Goal: Information Seeking & Learning: Learn about a topic

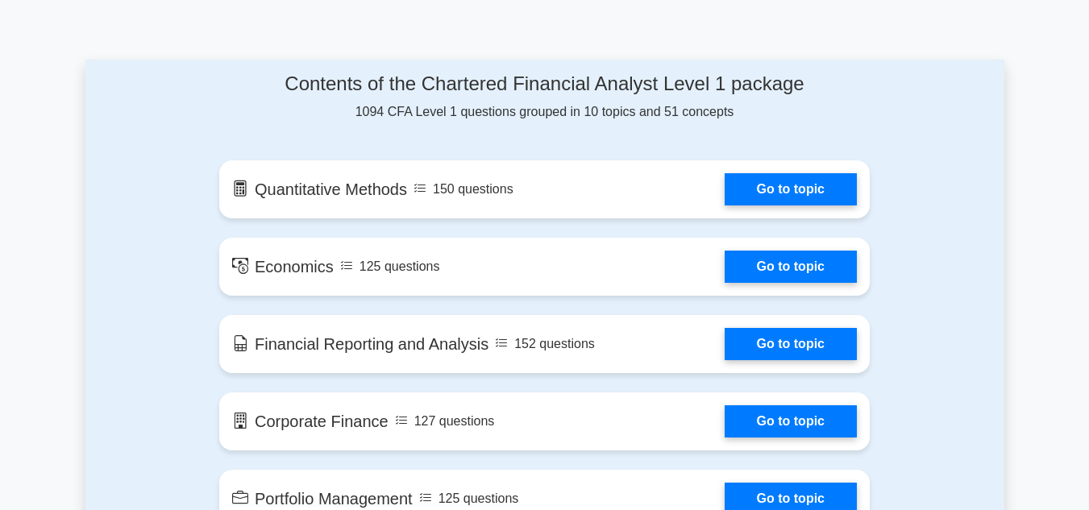
scroll to position [815, 0]
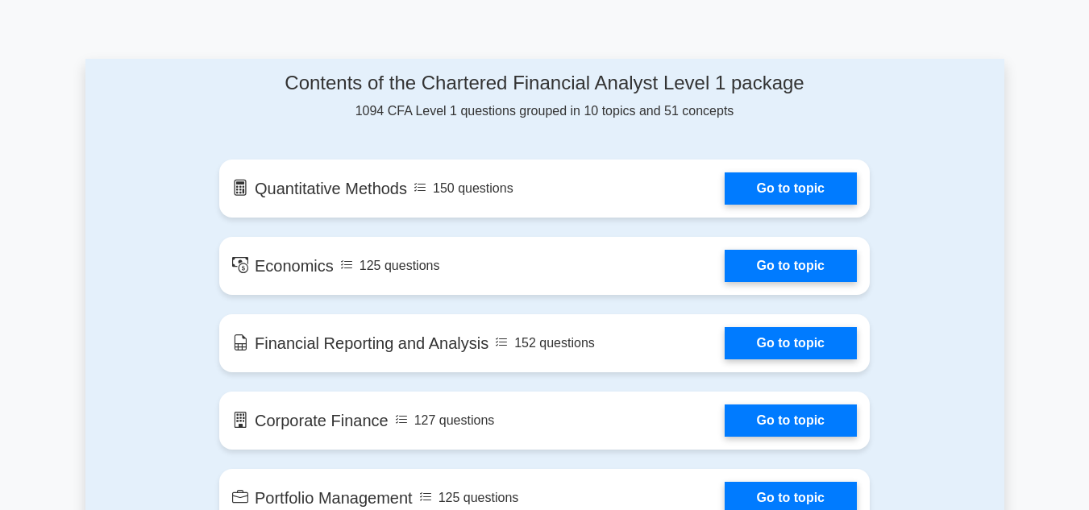
click at [708, 91] on h4 "Contents of the Chartered Financial Analyst Level 1 package" at bounding box center [544, 83] width 650 height 23
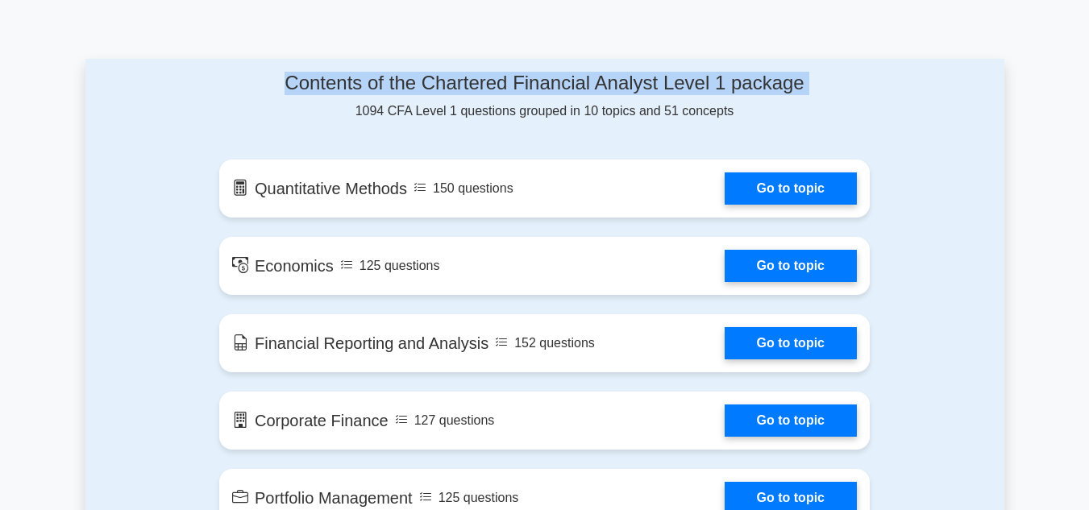
click at [708, 91] on h4 "Contents of the Chartered Financial Analyst Level 1 package" at bounding box center [544, 83] width 650 height 23
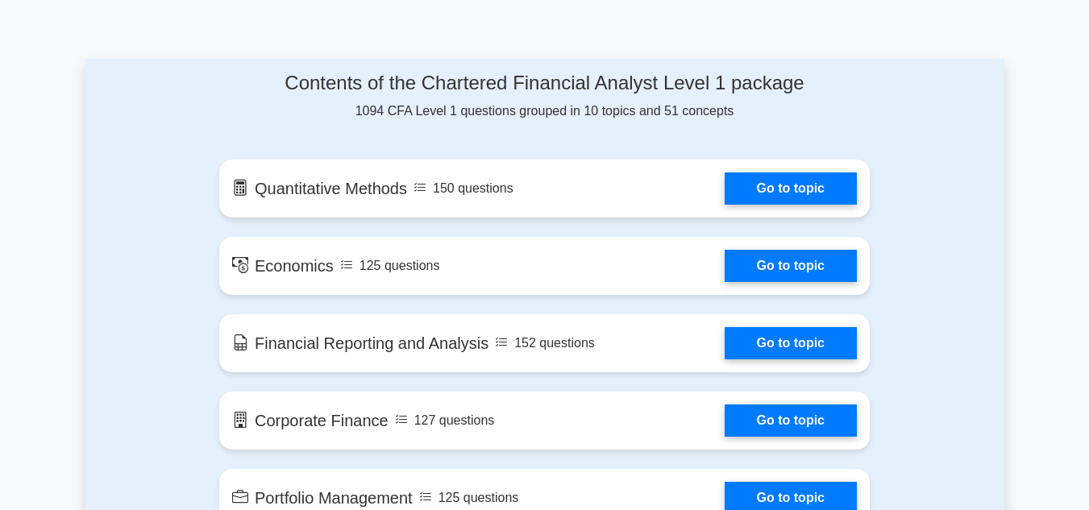
click at [614, 104] on div "Contents of the Chartered Financial Analyst Level 1 package 1094 CFA Level 1 qu…" at bounding box center [544, 96] width 650 height 49
click at [489, 130] on div "Contents of the Chartered Financial Analyst Level 1 package 1094 CFA Level 1 qu…" at bounding box center [545, 502] width 670 height 887
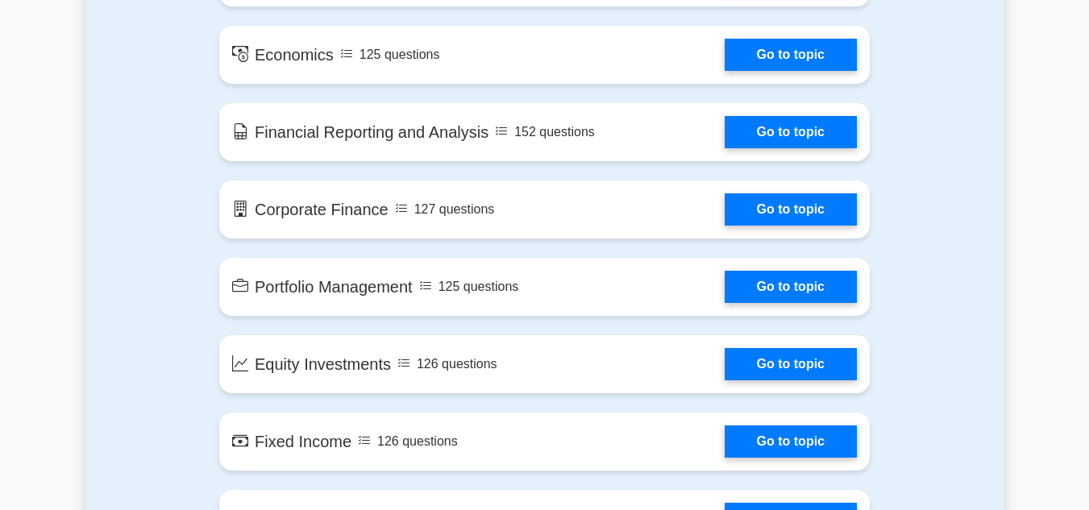
scroll to position [1027, 0]
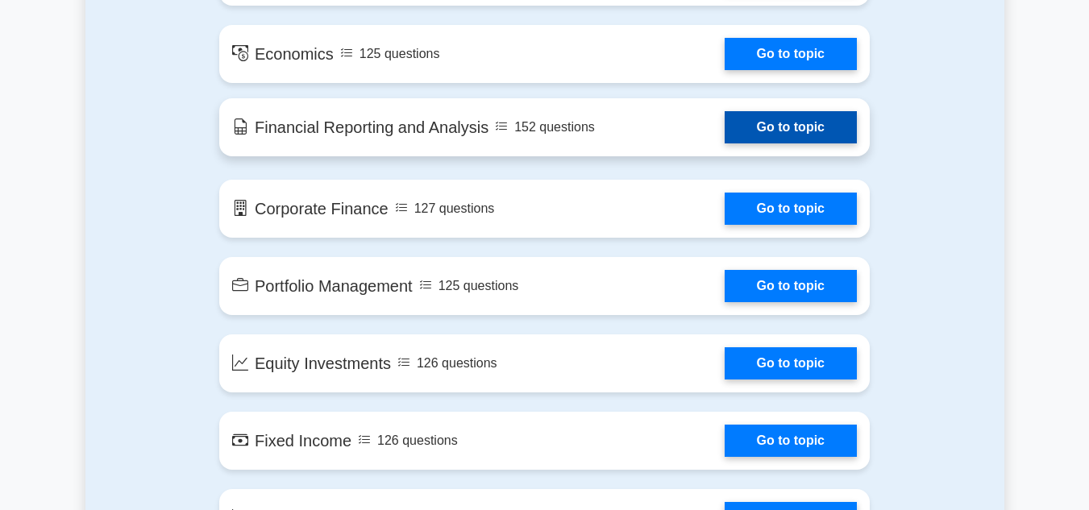
click at [724, 142] on link "Go to topic" at bounding box center [790, 127] width 132 height 32
